Goal: Task Accomplishment & Management: Complete application form

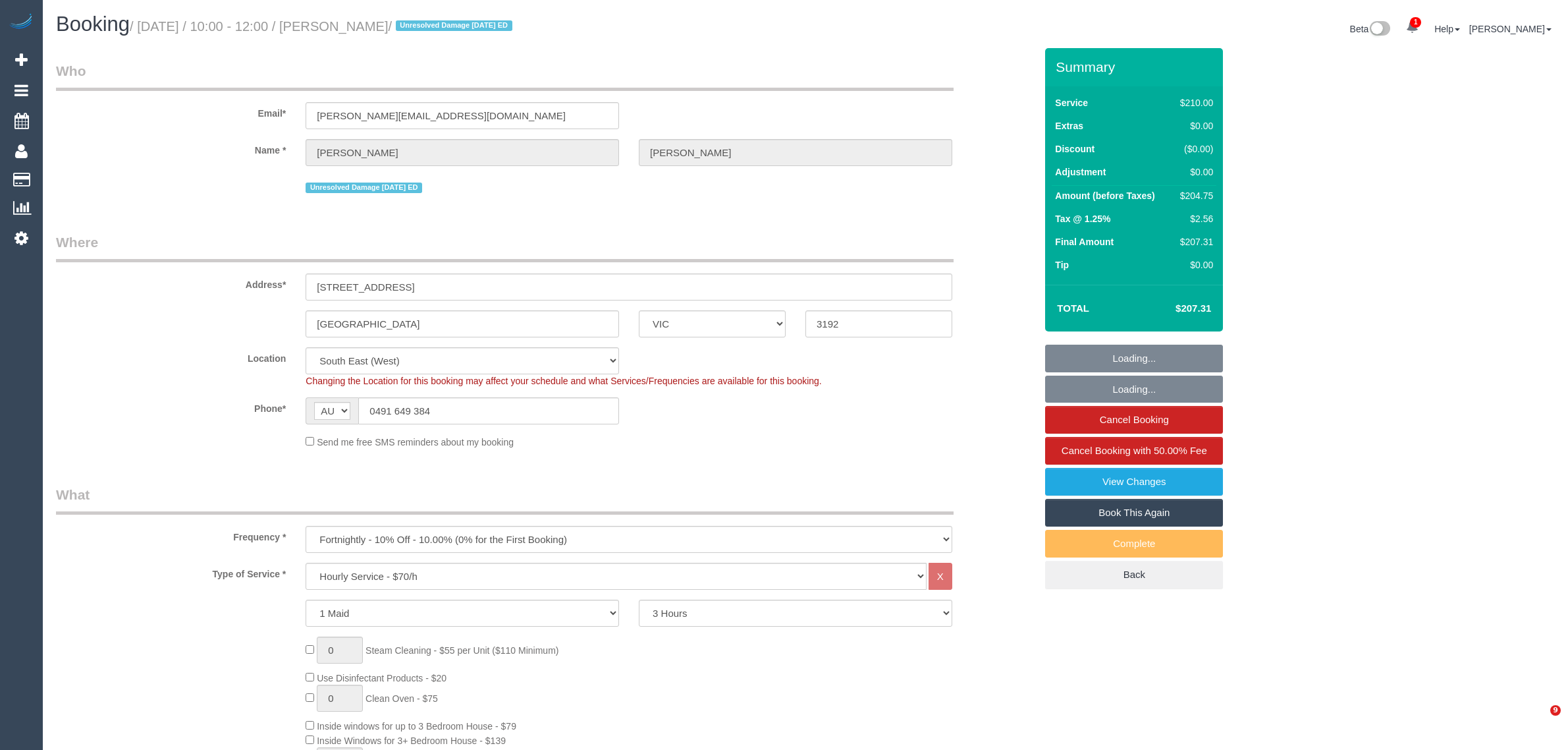
select select "VIC"
select select "180"
select select "number:27"
select select "number:14"
select select "number:19"
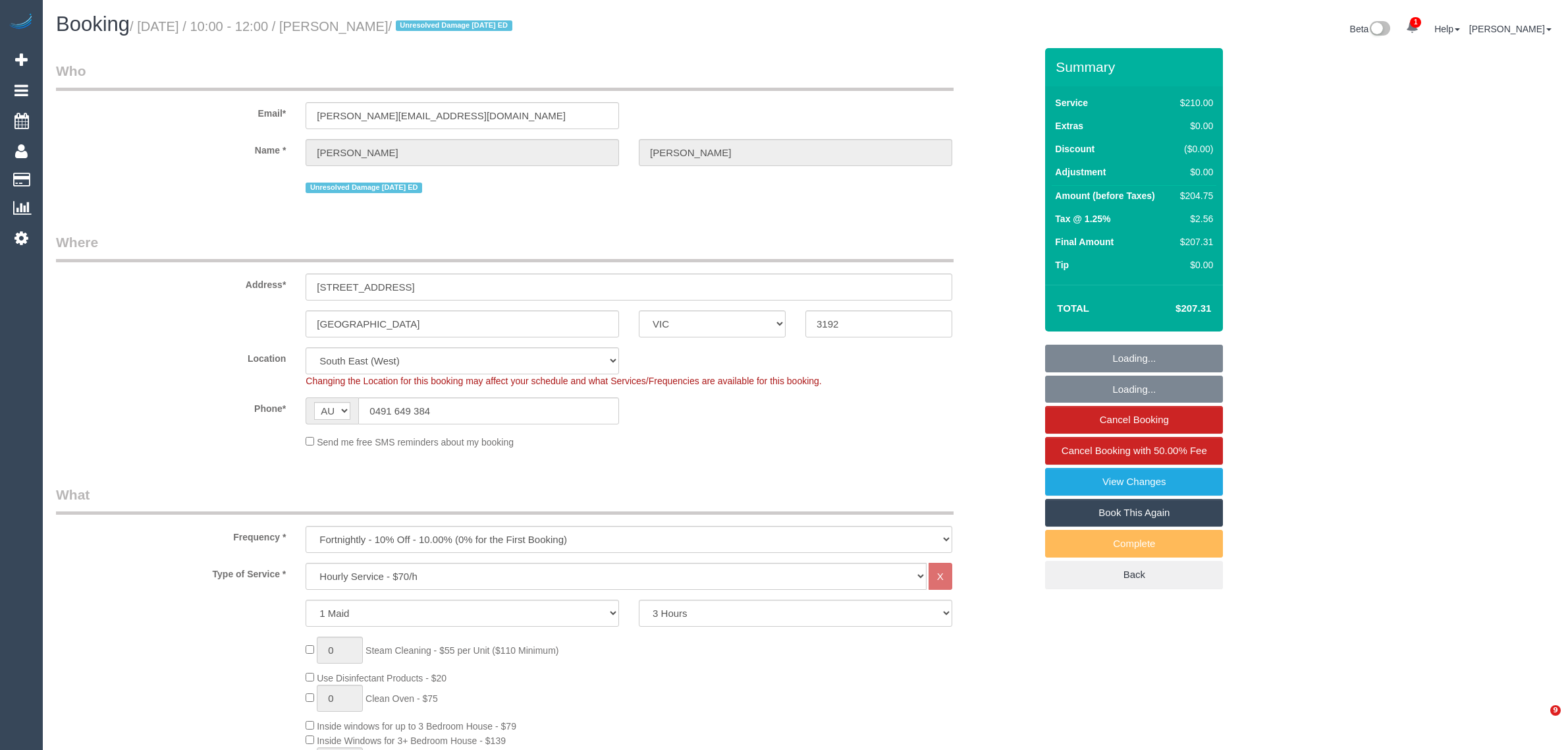
select select "number:22"
select select "number:11"
select select "spot1"
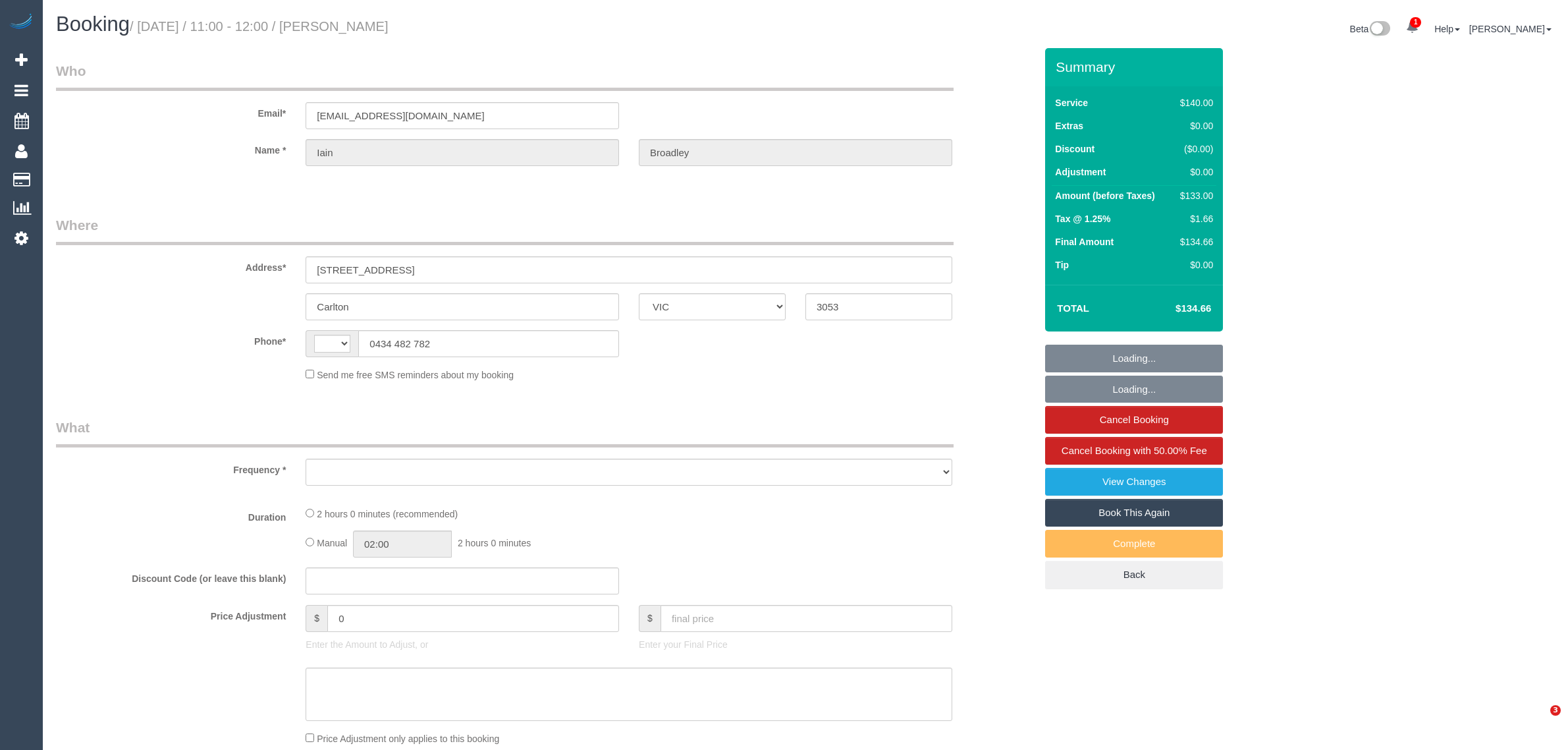
select select "VIC"
select select "string:stripe-pm_1OOZCj2GScqysDRVrYSmmQtE"
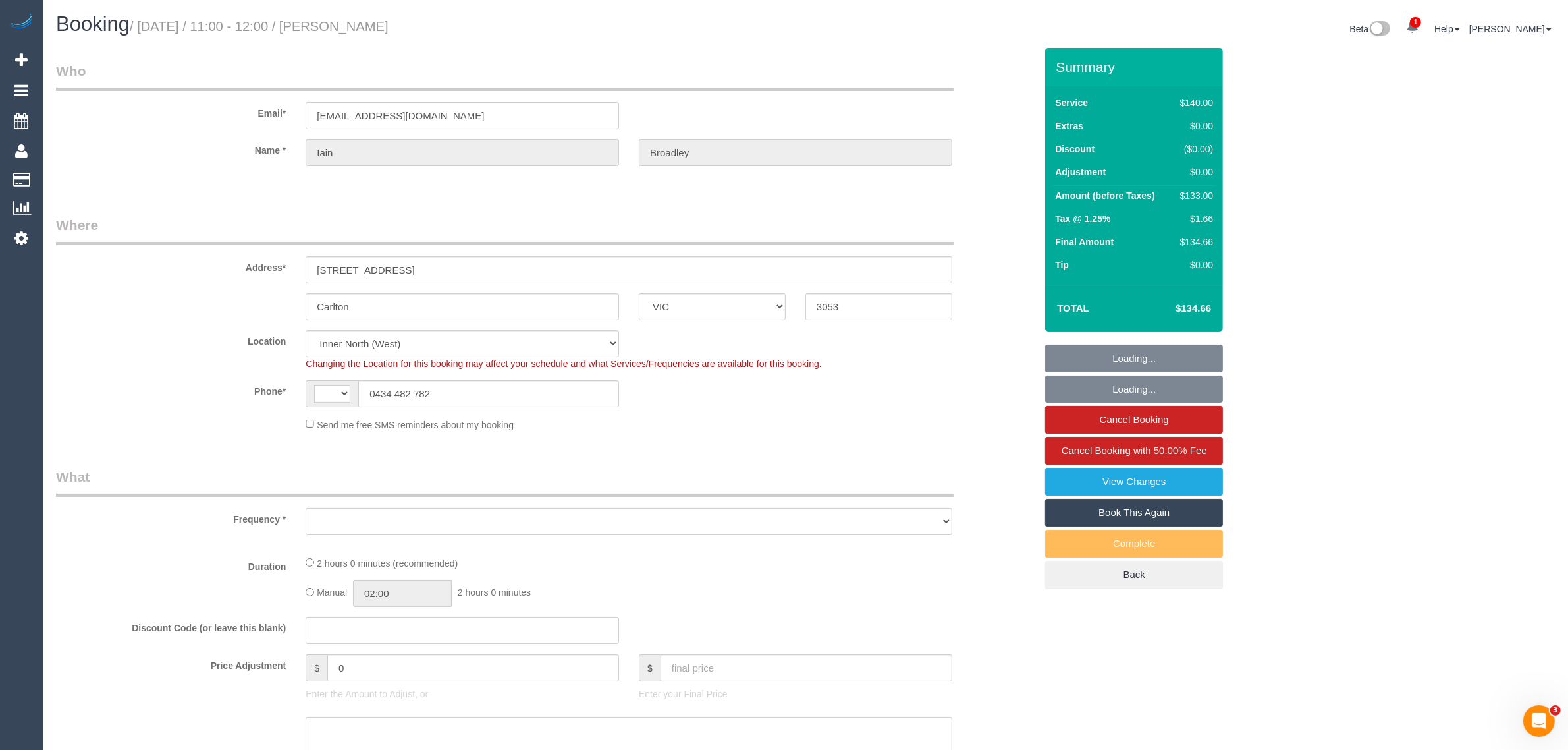
select select "string:AU"
select select "object:785"
select select "number:28"
select select "number:14"
select select "number:19"
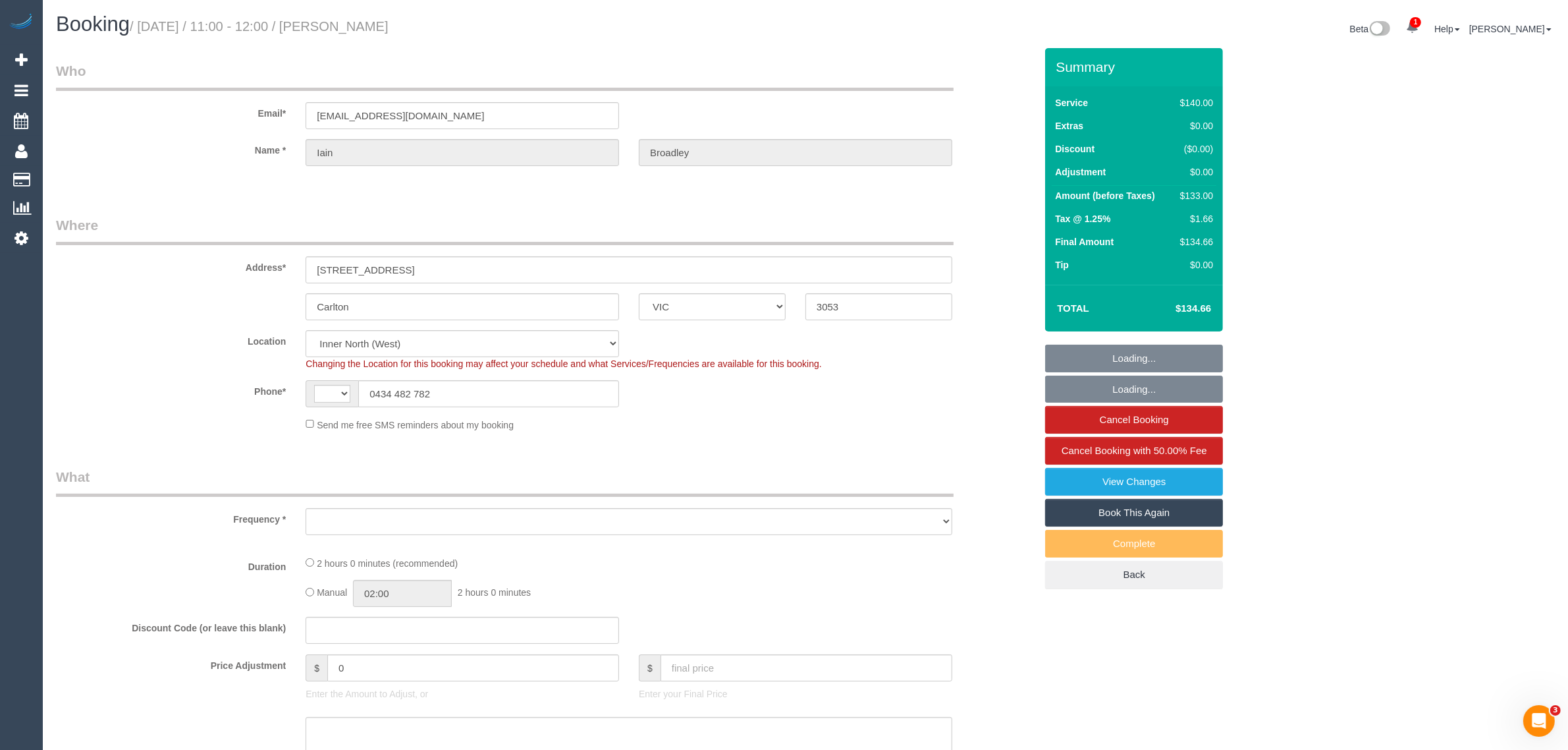
select select "number:25"
select select "number:35"
select select "number:12"
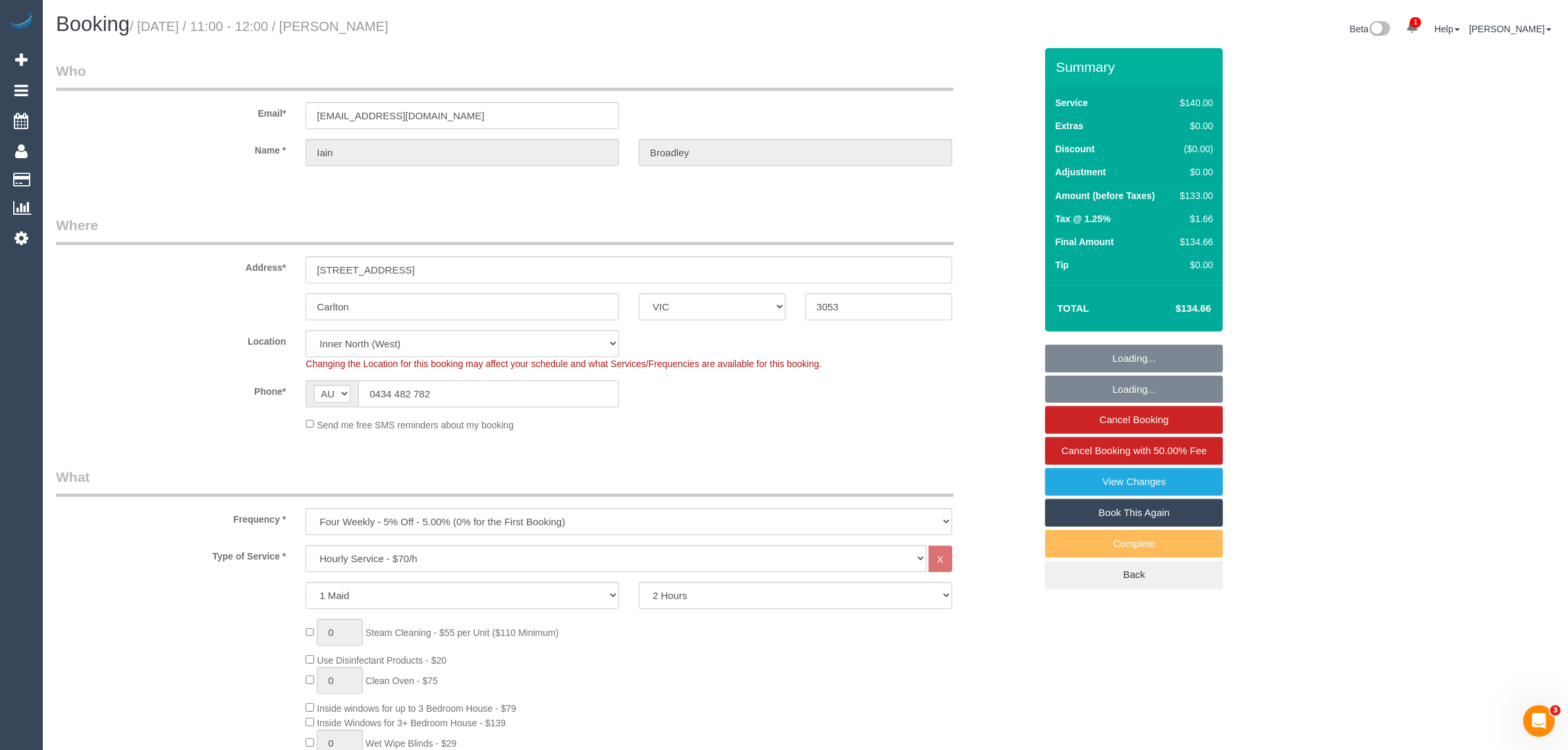
click at [522, 389] on input "0434 482 782" at bounding box center [489, 393] width 261 height 27
select select "object:940"
